Goal: Transaction & Acquisition: Purchase product/service

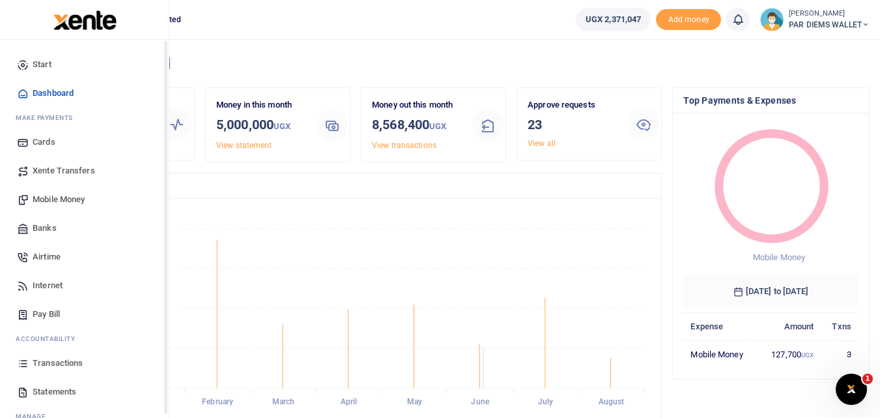
click at [23, 366] on icon at bounding box center [23, 363] width 12 height 12
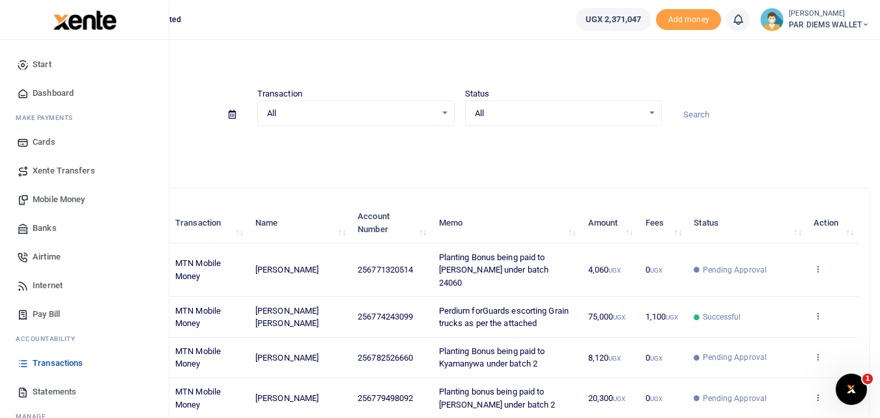
click at [68, 193] on span "Mobile Money" at bounding box center [59, 199] width 52 height 13
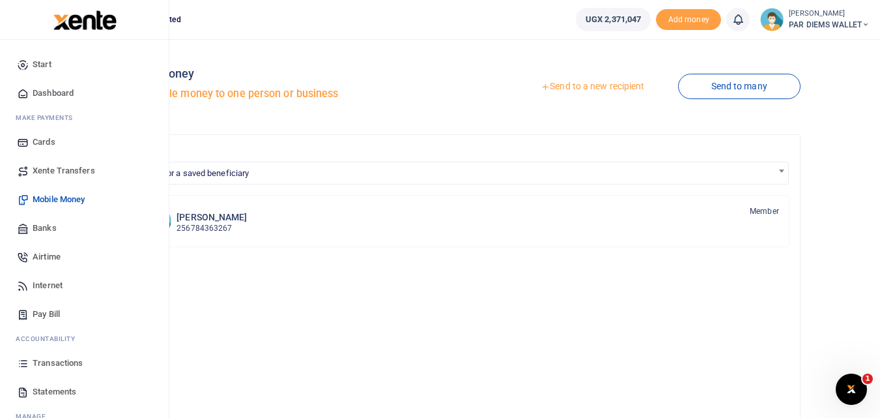
click at [24, 372] on link "Transactions" at bounding box center [84, 363] width 148 height 29
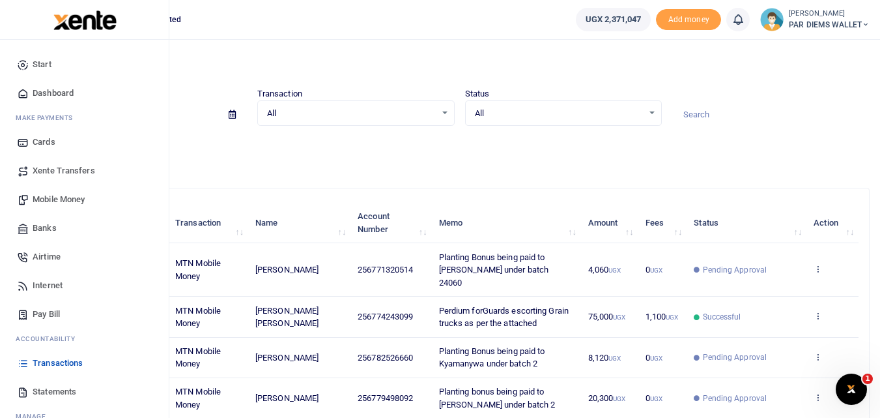
click at [61, 201] on span "Mobile Money" at bounding box center [59, 199] width 52 height 13
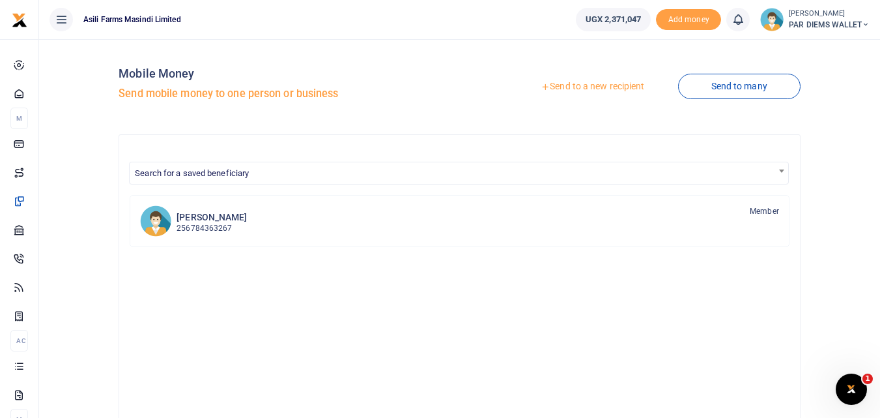
click at [608, 81] on link "Send to a new recipient" at bounding box center [592, 86] width 170 height 23
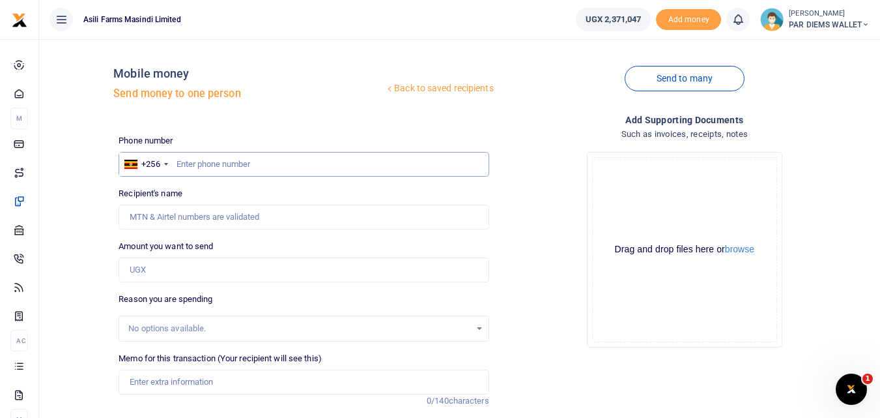
click at [235, 168] on input "text" at bounding box center [304, 164] width 370 height 25
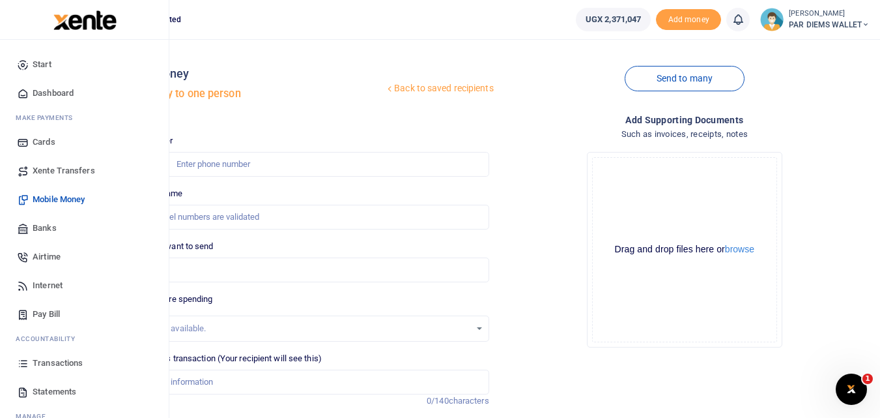
click at [24, 360] on icon at bounding box center [23, 363] width 12 height 12
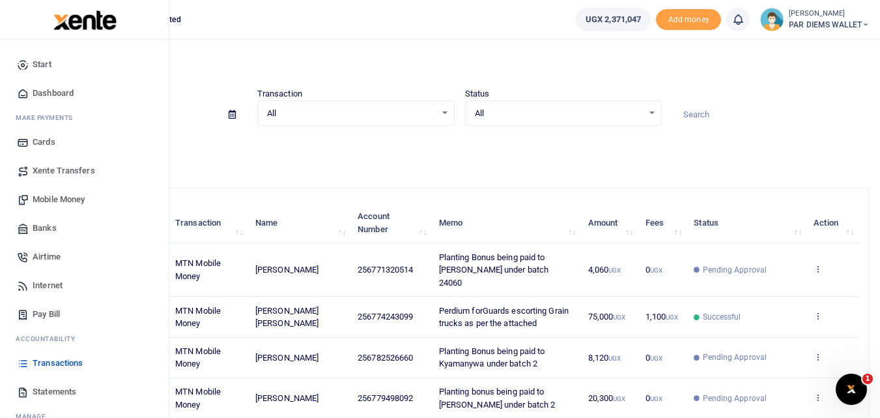
click at [61, 197] on span "Mobile Money" at bounding box center [59, 199] width 52 height 13
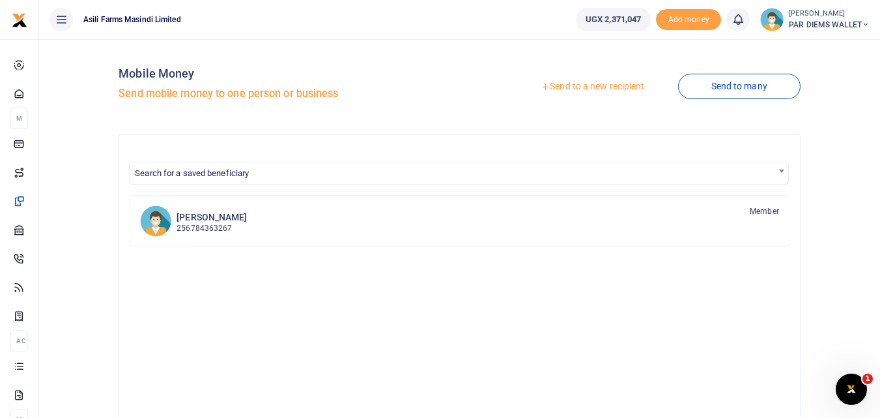
click at [600, 83] on link "Send to a new recipient" at bounding box center [592, 86] width 170 height 23
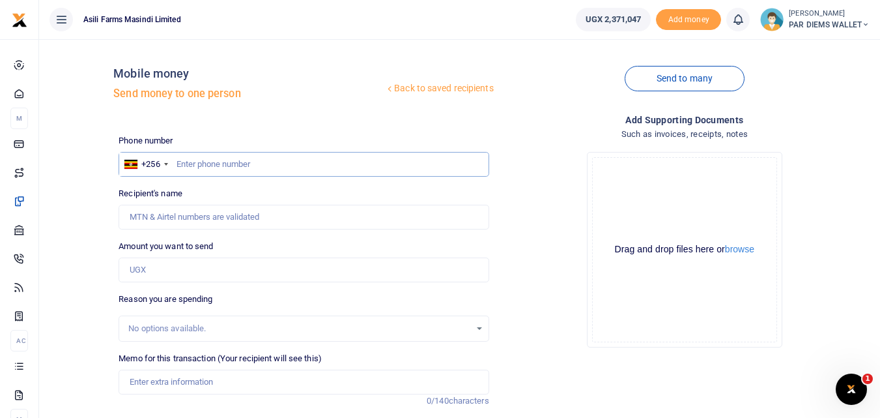
click at [201, 160] on input "text" at bounding box center [304, 164] width 370 height 25
type input "783166032"
type input "Kaahwa Innocent"
type input "783166032"
click at [172, 276] on input "Amount you want to send" at bounding box center [304, 269] width 370 height 25
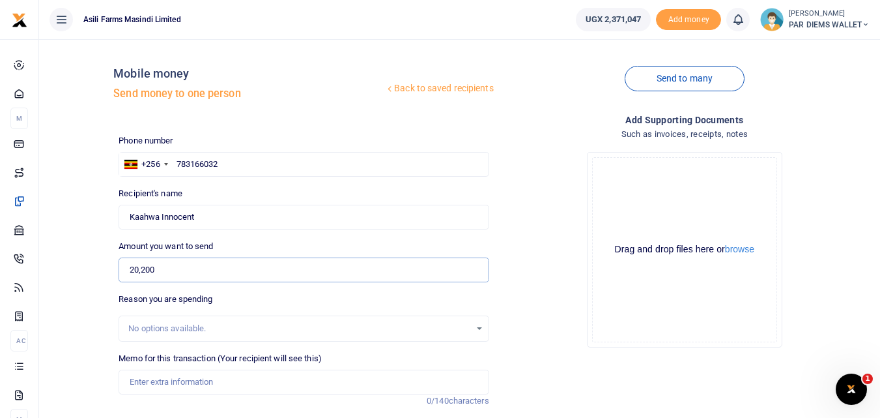
type input "20,200"
click at [184, 380] on input "Memo for this transaction (Your recipient will see this)" at bounding box center [304, 381] width 370 height 25
type input "Planting Bonus being paid to Innocent Kawah under batch 2"
click at [635, 191] on div "Drag and drop files here or browse Powered by Uppy" at bounding box center [684, 249] width 185 height 185
click at [634, 175] on div "Drag and drop files here or browse Powered by Uppy" at bounding box center [684, 249] width 185 height 185
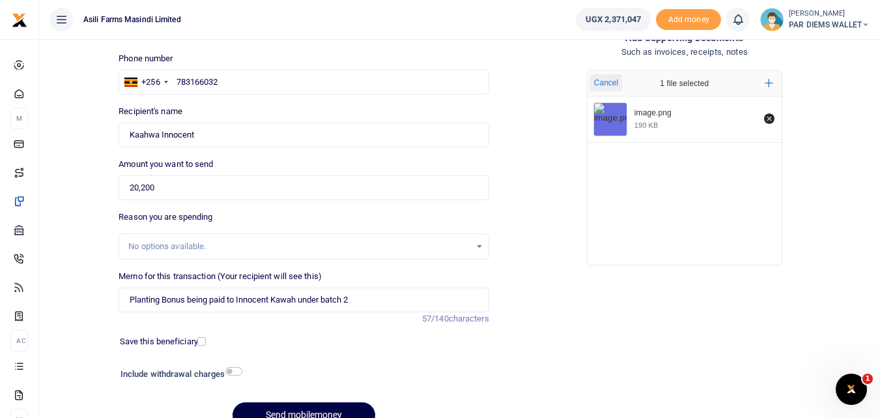
scroll to position [85, 0]
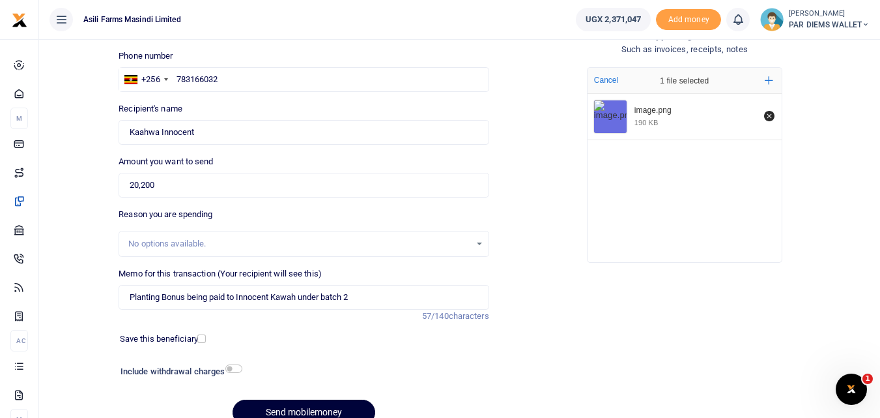
click at [315, 414] on button "Send mobilemoney" at bounding box center [304, 411] width 143 height 25
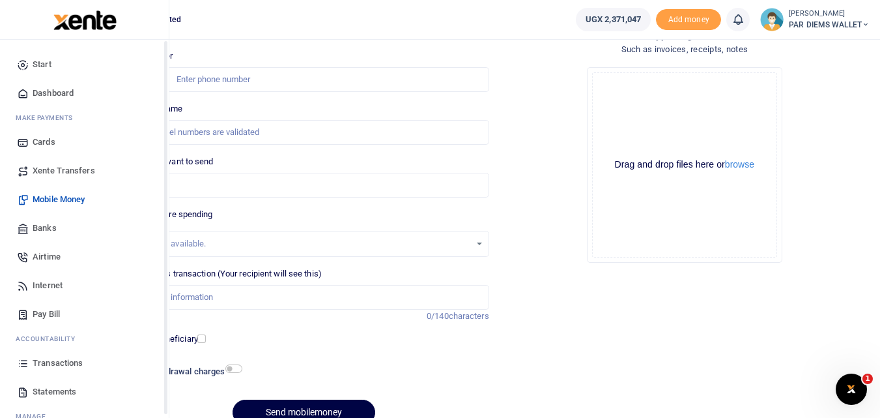
click at [24, 367] on icon at bounding box center [23, 363] width 12 height 12
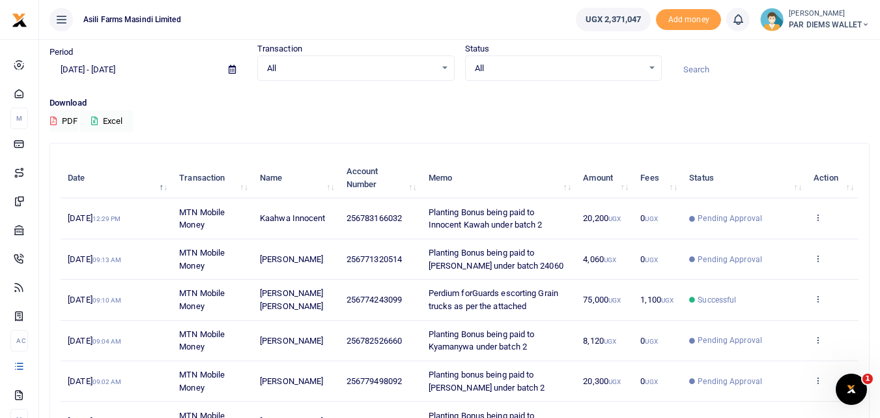
scroll to position [46, 0]
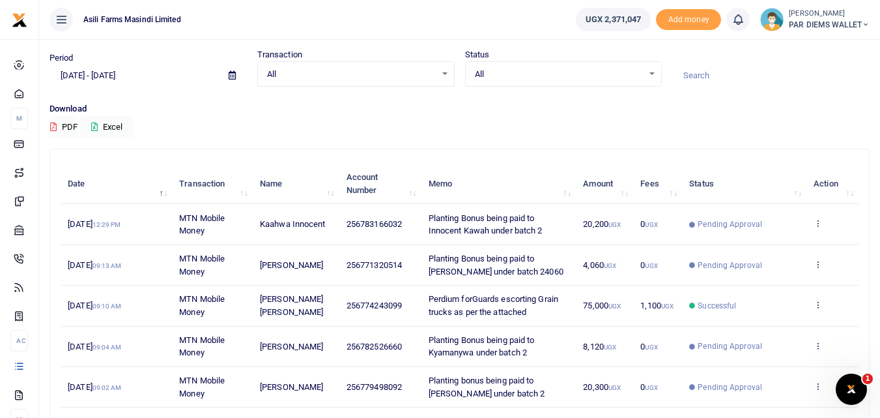
scroll to position [40, 0]
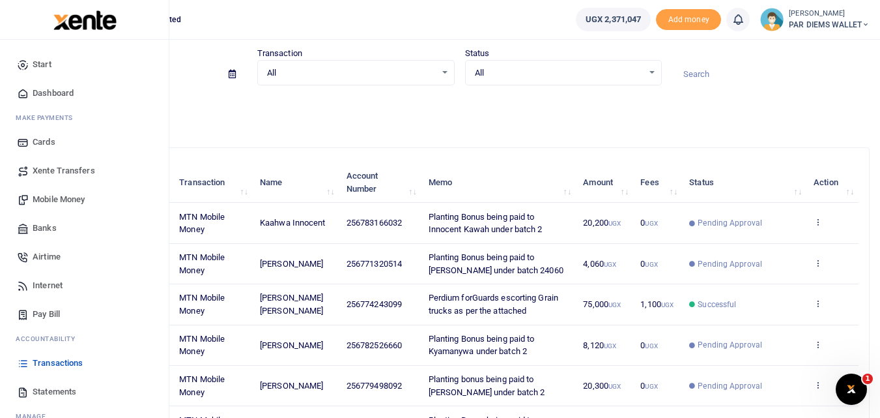
click at [70, 198] on span "Mobile Money" at bounding box center [59, 199] width 52 height 13
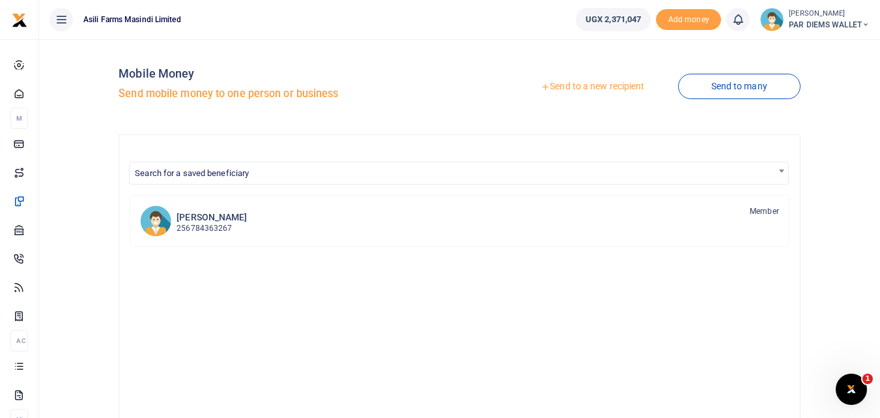
click at [573, 81] on link "Send to a new recipient" at bounding box center [592, 86] width 170 height 23
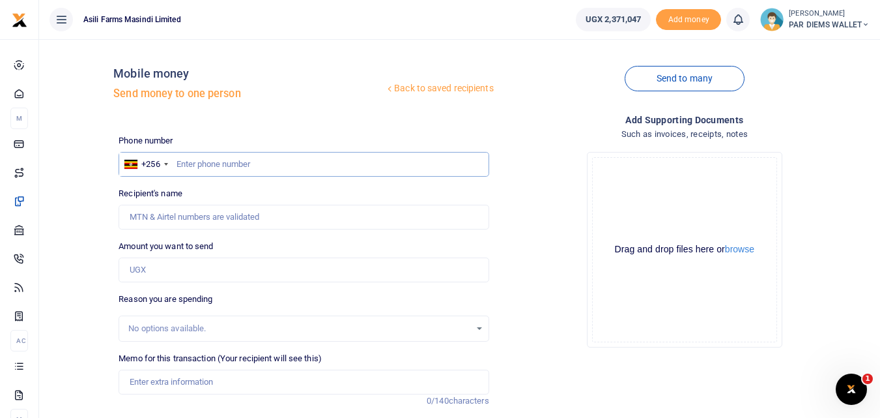
click at [227, 157] on input "text" at bounding box center [304, 164] width 370 height 25
click at [248, 157] on input "text" at bounding box center [304, 164] width 370 height 25
type input "758966609"
type input "Bruce Ainebyoona"
type input "758966609"
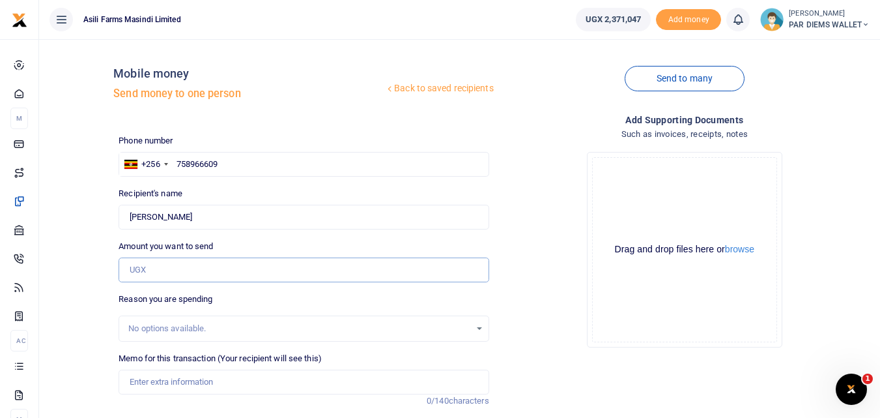
click at [168, 269] on input "Amount you want to send" at bounding box center [304, 269] width 370 height 25
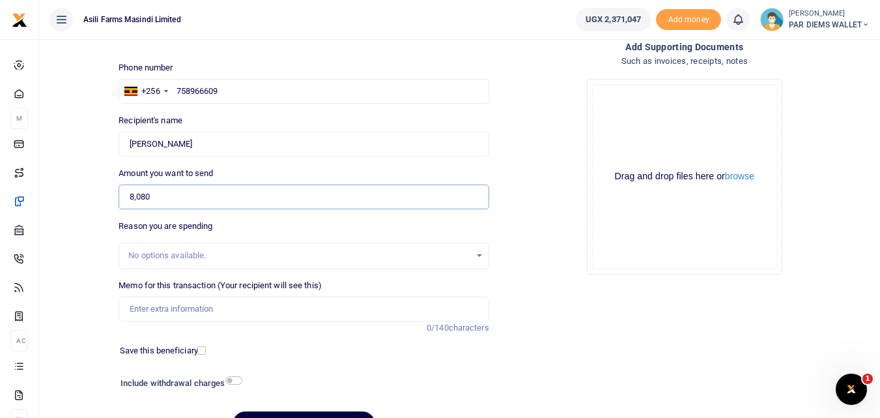
scroll to position [95, 0]
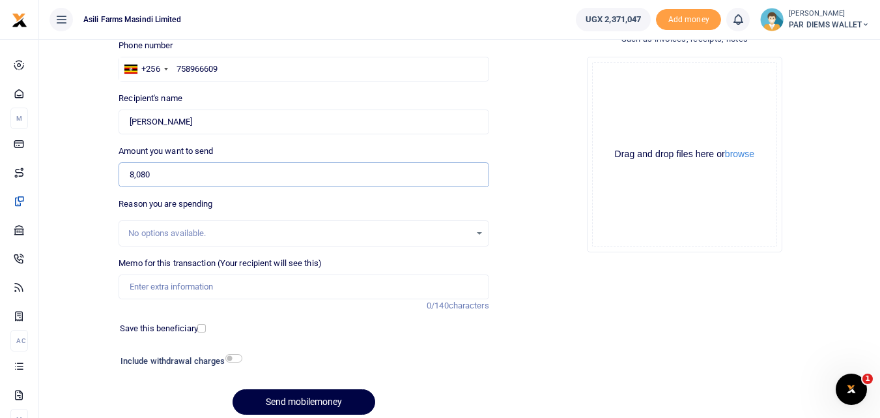
type input "8,080"
click at [170, 299] on div "Memo for this transaction (Your recipient will see this) Reason is required. 0/…" at bounding box center [303, 284] width 380 height 55
click at [170, 292] on input "Memo for this transaction (Your recipient will see this)" at bounding box center [304, 286] width 370 height 25
click at [287, 283] on input "Planting Bonus being paid to Aine" at bounding box center [304, 286] width 370 height 25
type input "Planting Bonus being paid to Aine Bruce under batch 2"
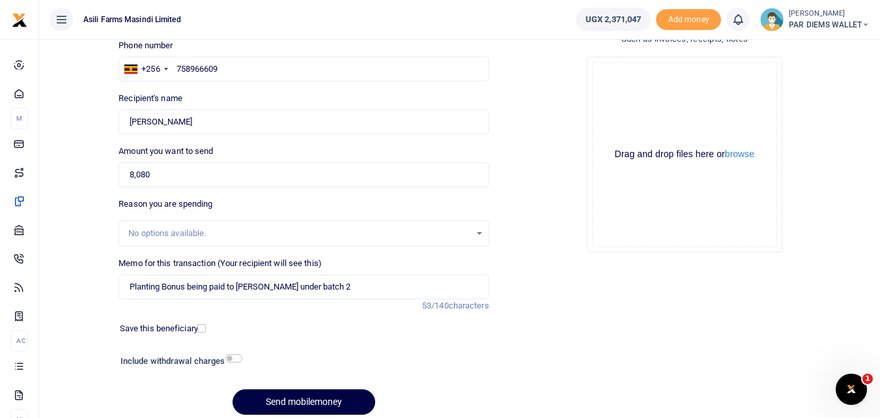
click at [647, 90] on div "Drag and drop files here or browse Powered by Uppy" at bounding box center [684, 154] width 185 height 185
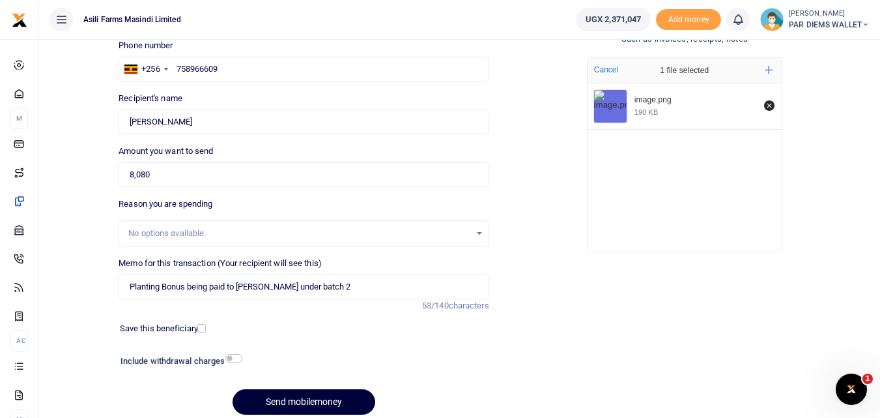
click at [297, 399] on button "Send mobilemoney" at bounding box center [304, 401] width 143 height 25
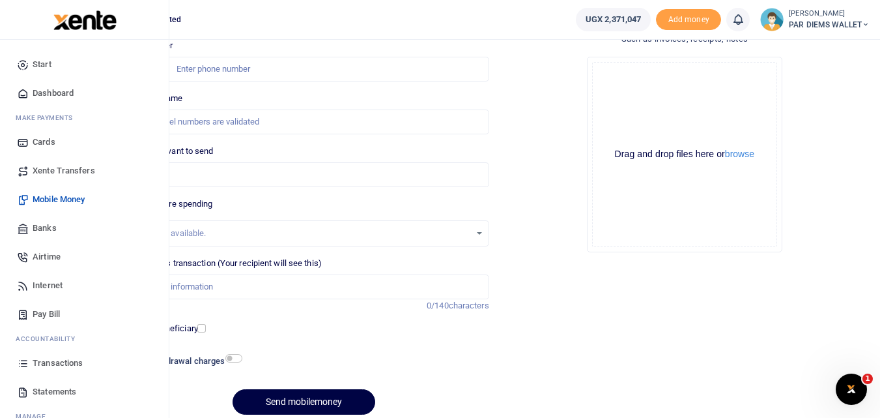
click at [22, 362] on icon at bounding box center [23, 363] width 12 height 12
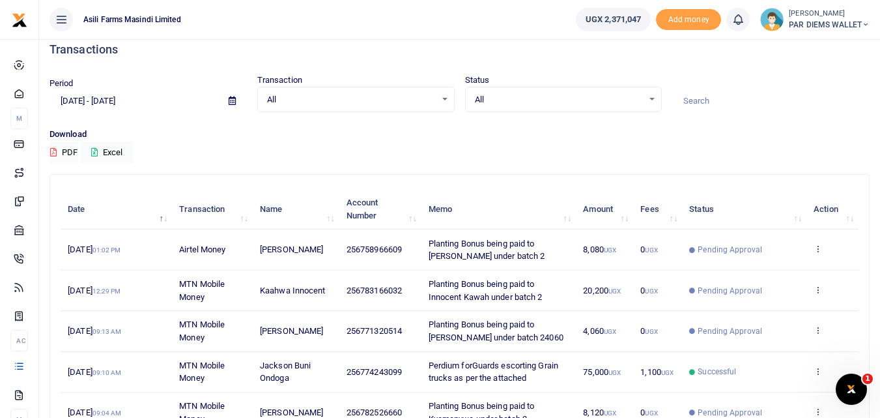
scroll to position [14, 0]
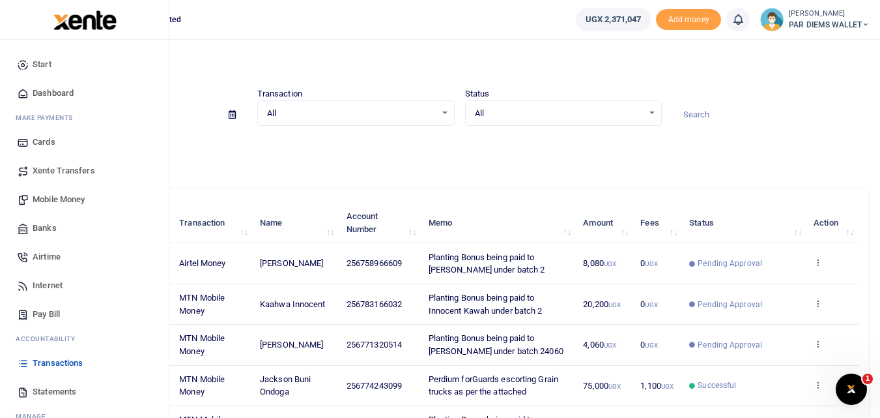
click at [59, 197] on span "Mobile Money" at bounding box center [59, 199] width 52 height 13
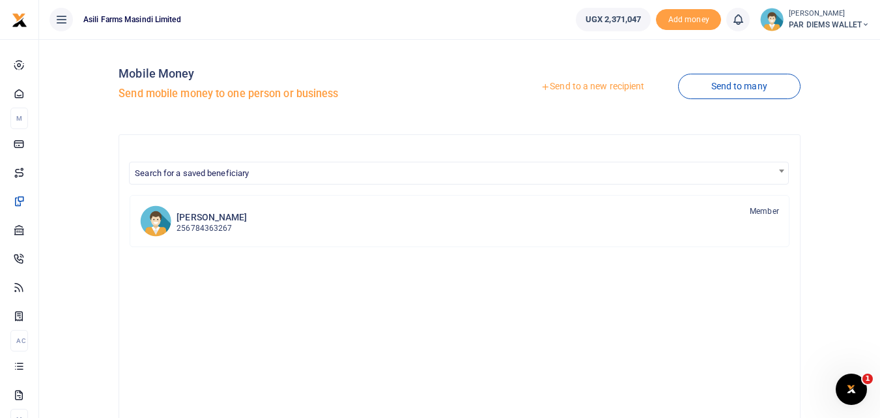
click at [597, 85] on link "Send to a new recipient" at bounding box center [592, 86] width 170 height 23
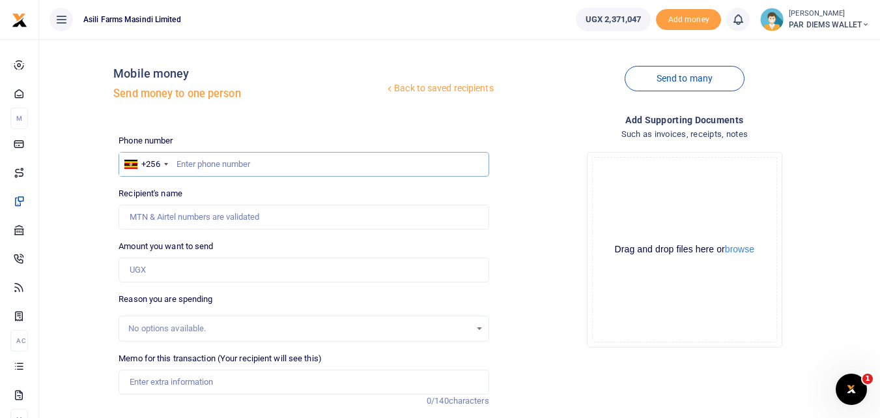
click at [212, 161] on input "text" at bounding box center [304, 164] width 370 height 25
type input "776885167"
type input "[PERSON_NAME]"
type input "776885167"
click at [173, 274] on input "Amount you want to send" at bounding box center [304, 269] width 370 height 25
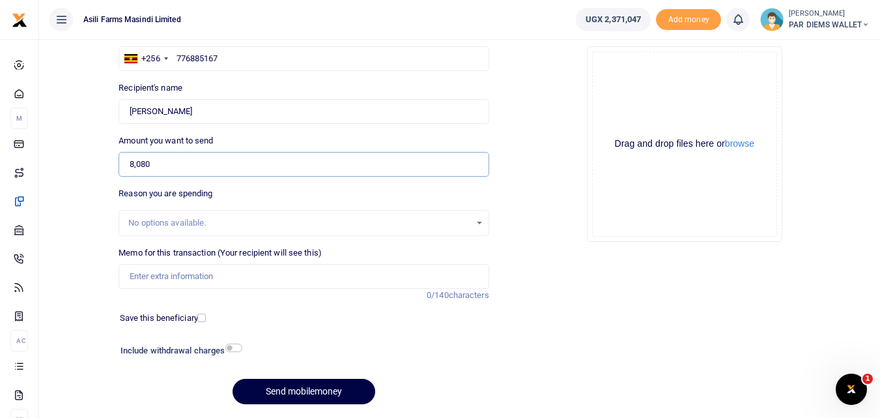
scroll to position [109, 0]
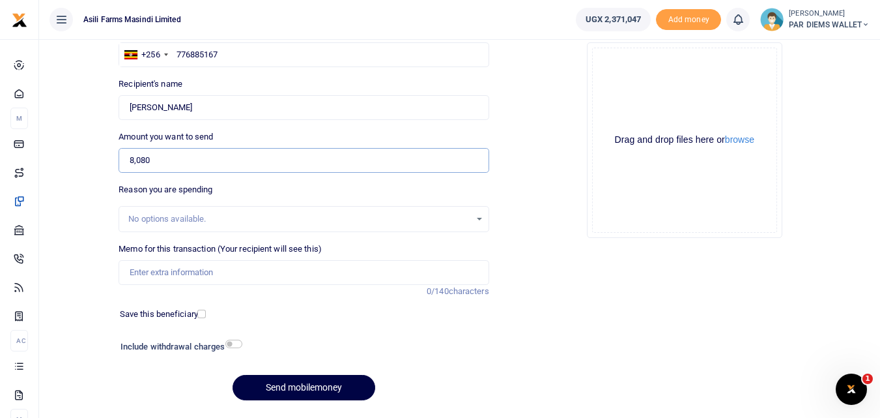
type input "8,080"
click at [220, 281] on input "Memo for this transaction (Your recipient will see this)" at bounding box center [304, 272] width 370 height 25
type input "Planting Bonus being paid to [PERSON_NAME] under batch 2"
click at [638, 88] on div "Drag and drop files here or browse Powered by Uppy" at bounding box center [684, 140] width 185 height 185
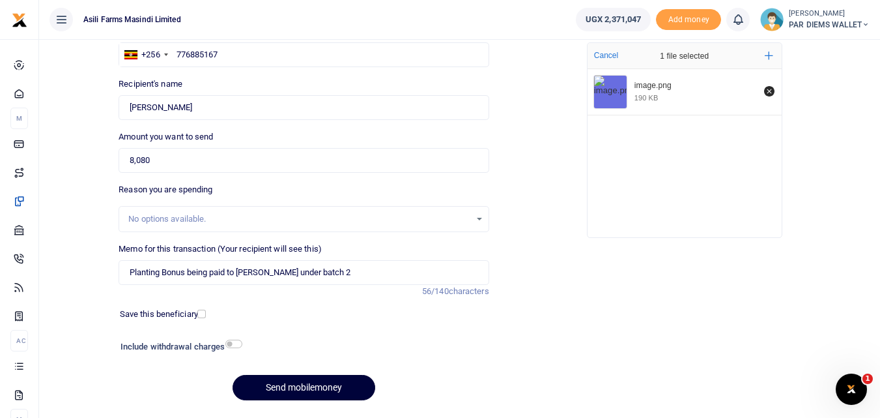
click at [303, 384] on button "Send mobilemoney" at bounding box center [304, 387] width 143 height 25
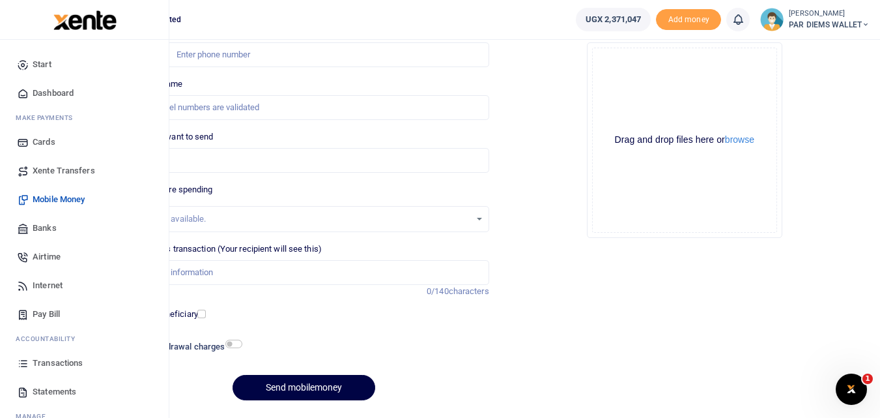
click at [18, 366] on icon at bounding box center [23, 363] width 12 height 12
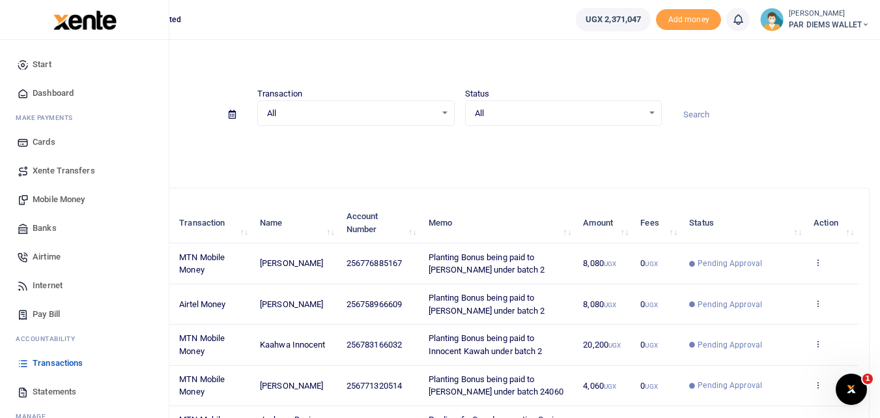
click at [53, 199] on span "Mobile Money" at bounding box center [59, 199] width 52 height 13
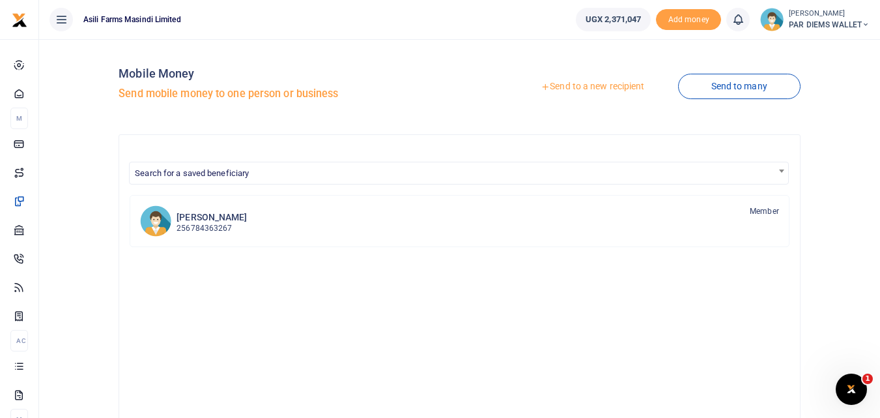
click at [586, 85] on link "Send to a new recipient" at bounding box center [592, 86] width 170 height 23
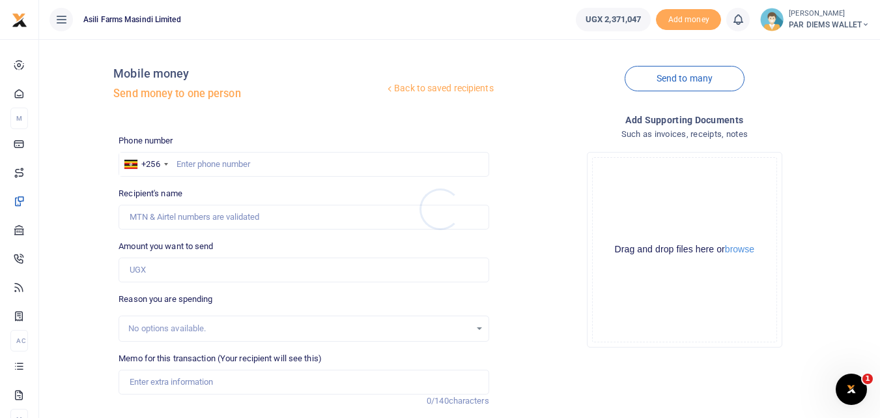
click at [206, 166] on div at bounding box center [440, 209] width 880 height 418
click at [173, 265] on input "Amount you want to send" at bounding box center [304, 269] width 370 height 25
type input "23,800"
click at [231, 164] on input "text" at bounding box center [304, 164] width 370 height 25
click at [214, 165] on input "text" at bounding box center [304, 164] width 370 height 25
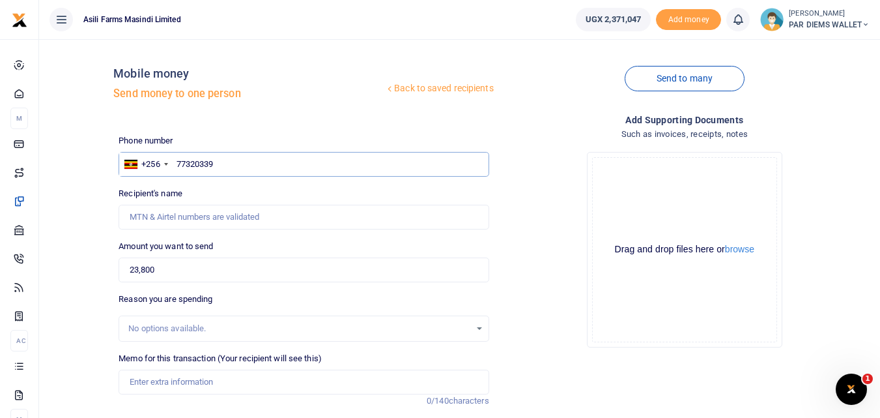
type input "773203397"
type input "[PERSON_NAME]"
click at [253, 169] on input "773203397" at bounding box center [304, 164] width 370 height 25
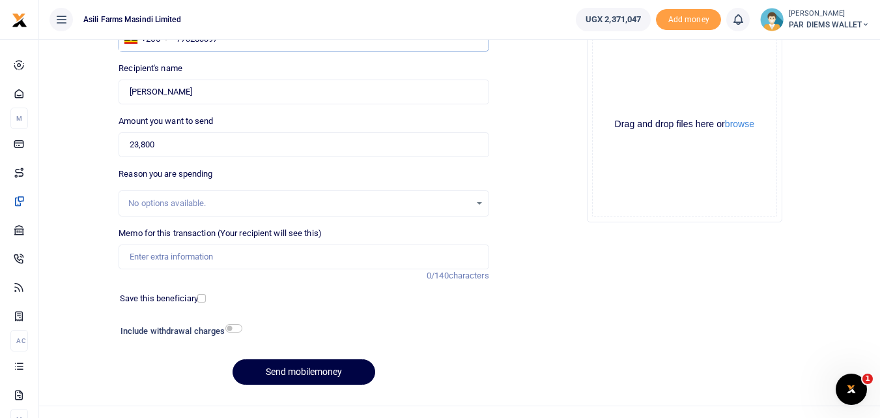
scroll to position [147, 0]
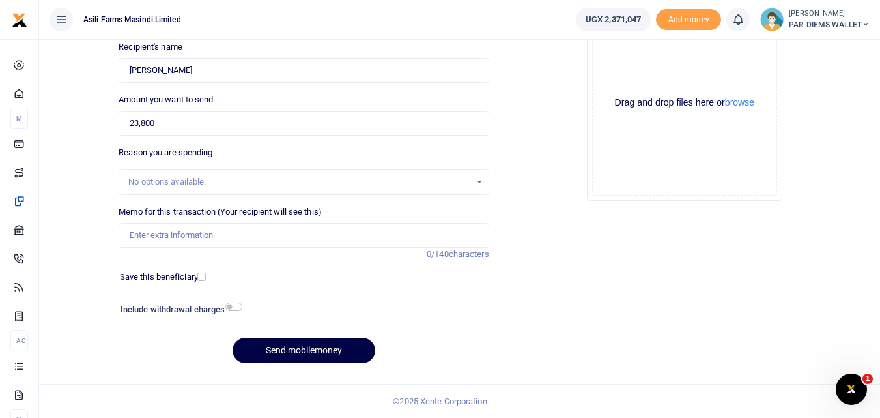
type input "773203397"
click at [164, 233] on input "Memo for this transaction (Your recipient will see this)" at bounding box center [304, 235] width 370 height 25
type input "Planting Bonus being paid to [PERSON_NAME] under batch 2"
click at [638, 68] on div "Drag and drop files here or browse Powered by Uppy" at bounding box center [684, 102] width 185 height 185
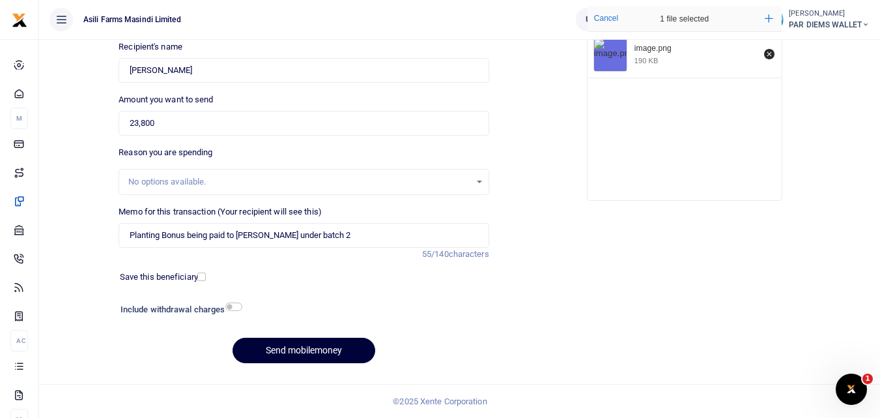
click at [287, 349] on button "Send mobilemoney" at bounding box center [304, 349] width 143 height 25
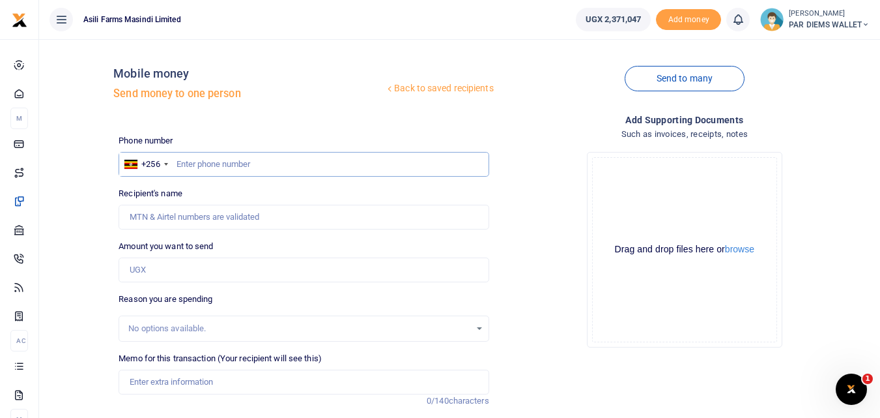
click at [219, 165] on input "text" at bounding box center [304, 164] width 370 height 25
type input "772730697"
type input "George Mark Elyera"
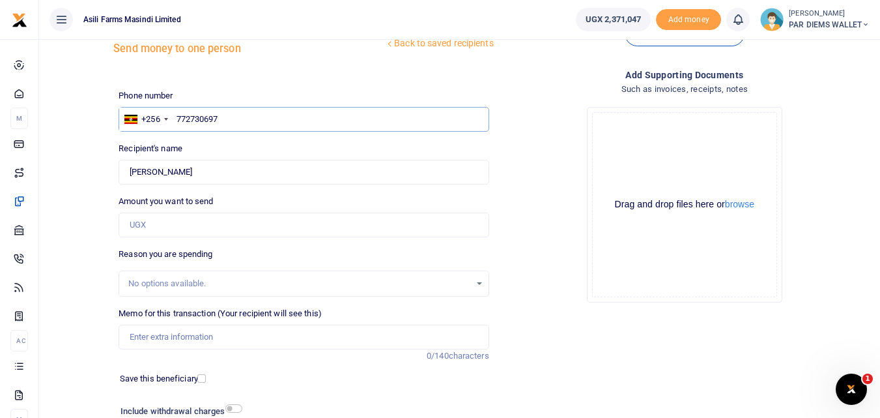
scroll to position [72, 0]
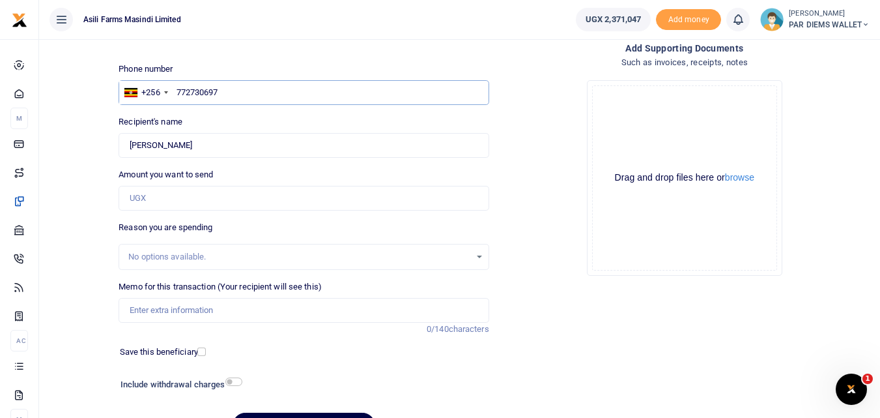
type input "772730697"
click at [214, 206] on input "Amount you want to send" at bounding box center [304, 198] width 370 height 25
type input "9,520"
click at [284, 315] on input "Memo for this transaction (Your recipient will see this)" at bounding box center [304, 310] width 370 height 25
type input "Planting Bonus being paid to Mark under batach 2 Lutara"
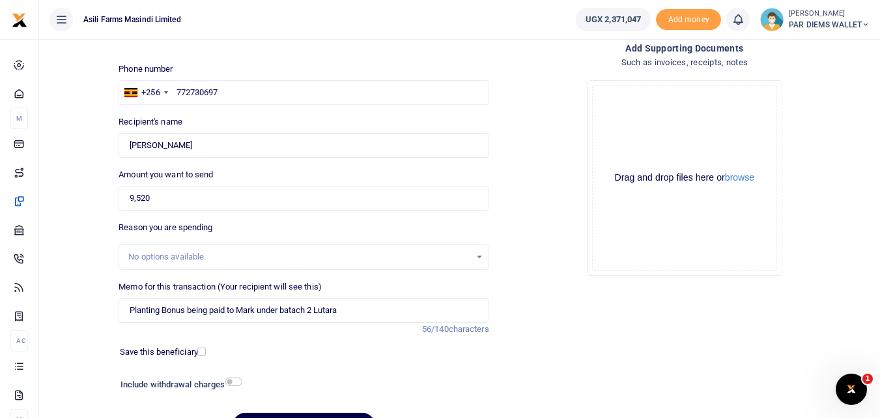
click at [670, 111] on div "Drag and drop files here or browse Powered by Uppy" at bounding box center [684, 177] width 185 height 185
click at [628, 102] on div "Drag and drop files here or browse Powered by Uppy" at bounding box center [684, 177] width 185 height 185
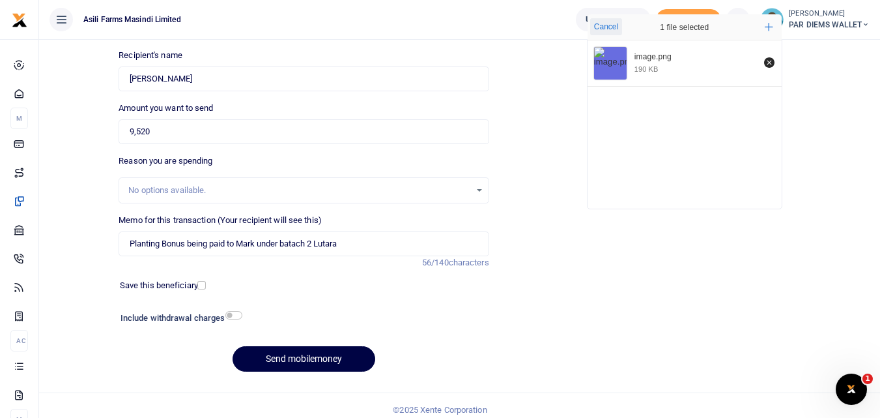
scroll to position [147, 0]
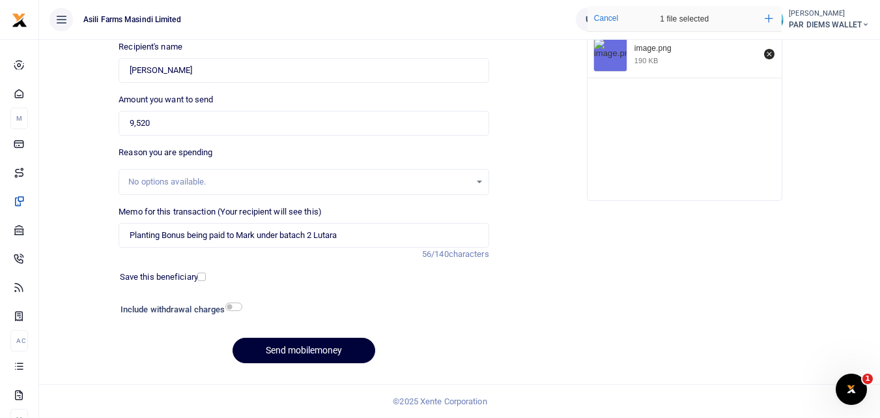
click at [337, 352] on button "Send mobilemoney" at bounding box center [304, 349] width 143 height 25
click at [313, 344] on button "Send mobilemoney" at bounding box center [304, 349] width 143 height 25
click at [320, 346] on button "Send mobilemoney" at bounding box center [304, 349] width 143 height 25
click at [569, 369] on div "Add supporting Documents Such as invoices, receipts, notes Drop your files here…" at bounding box center [684, 170] width 380 height 408
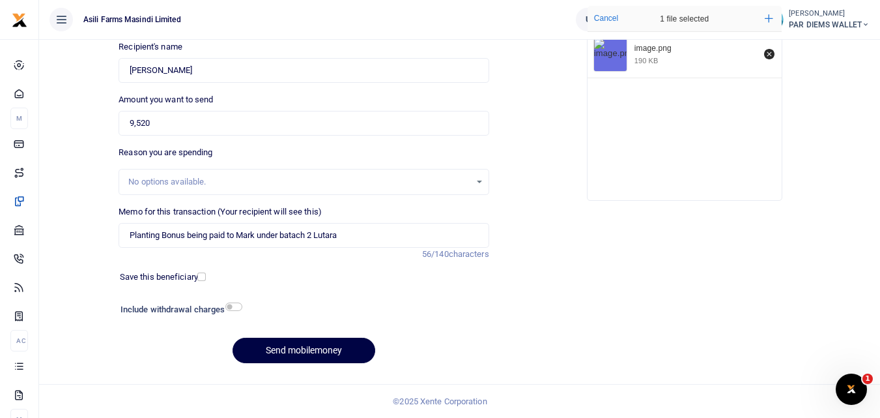
click at [471, 332] on div "Phone number +256 Uganda +256 772730697 Phone is required. Recipient's name Fou…" at bounding box center [303, 181] width 380 height 386
click at [332, 342] on button "Send mobilemoney" at bounding box center [304, 349] width 143 height 25
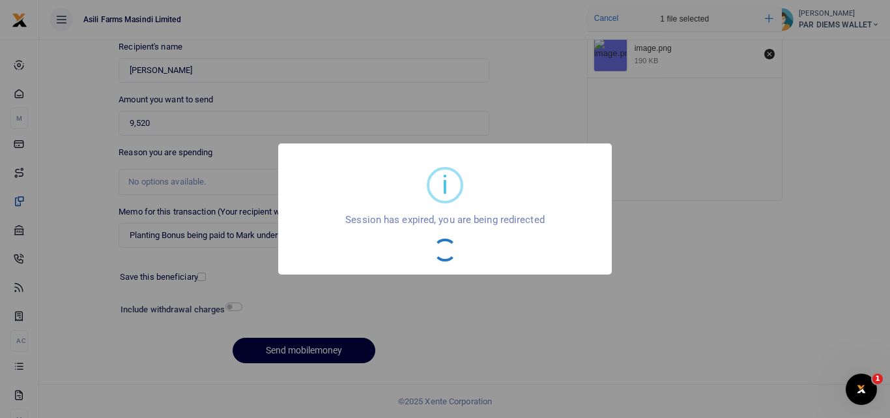
click at [337, 345] on div "i × Session has expired, you are being redirected OK No Cancel" at bounding box center [445, 209] width 890 height 418
